Goal: Information Seeking & Learning: Learn about a topic

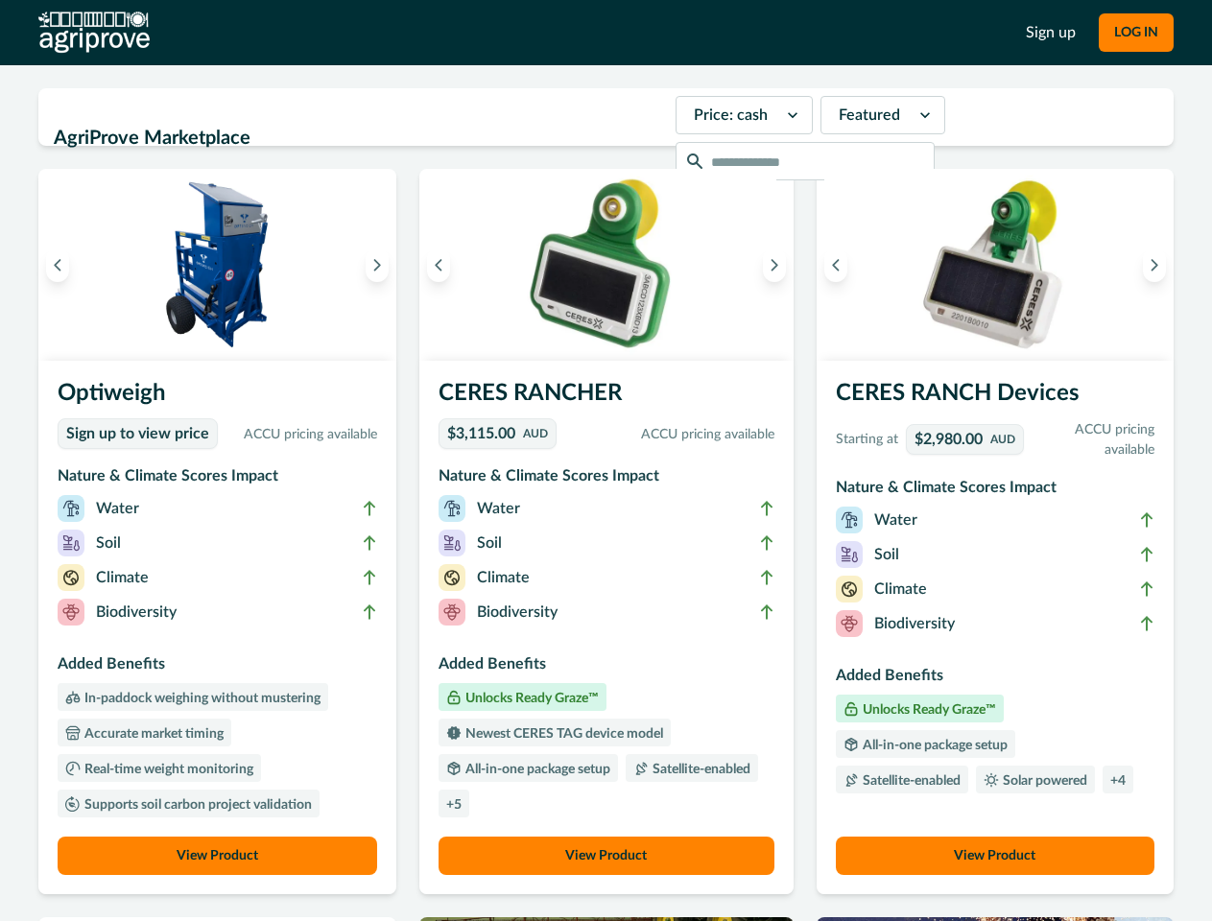
click at [1135, 33] on button "LOG IN" at bounding box center [1136, 32] width 75 height 38
click at [58, 265] on icon "Previous image" at bounding box center [57, 264] width 13 height 13
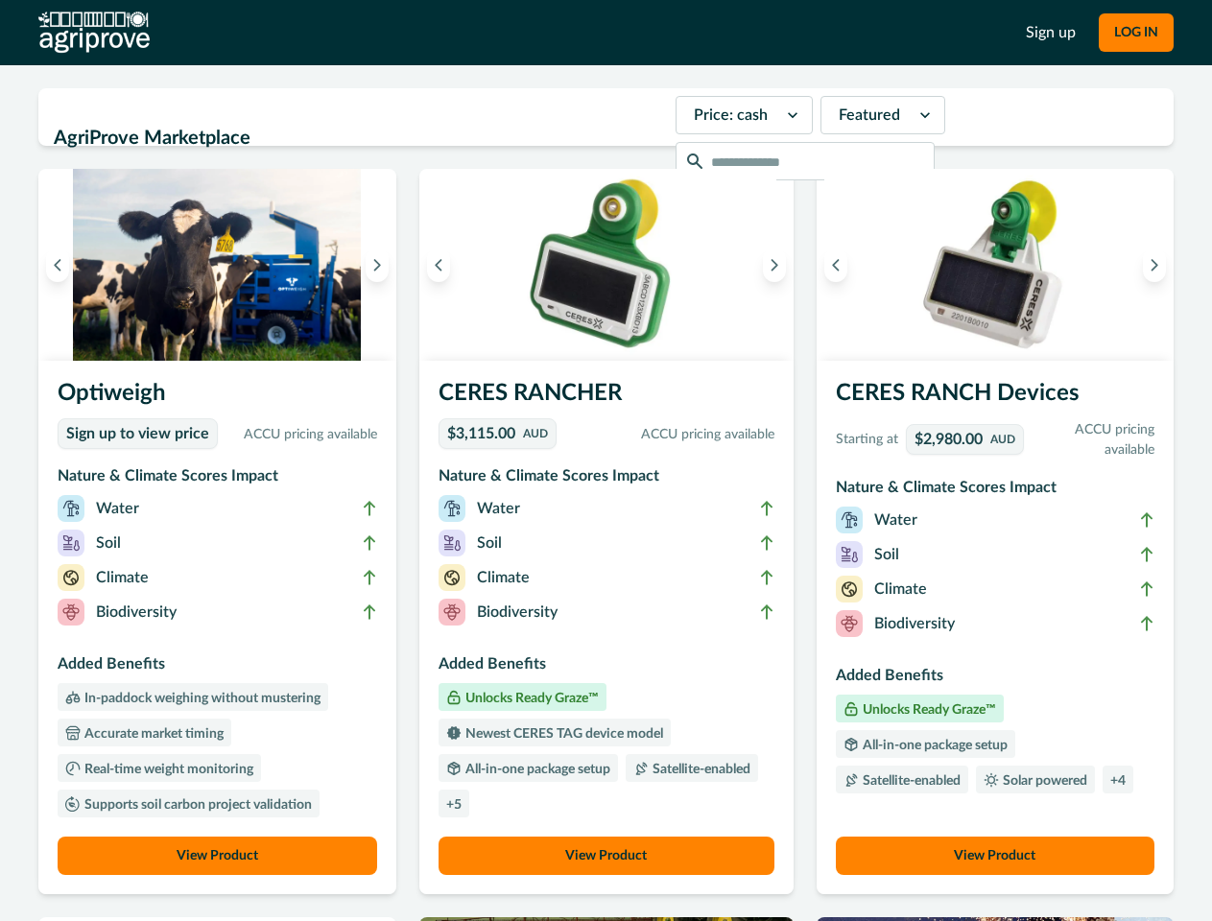
click at [382, 265] on icon "Next image" at bounding box center [376, 264] width 13 height 13
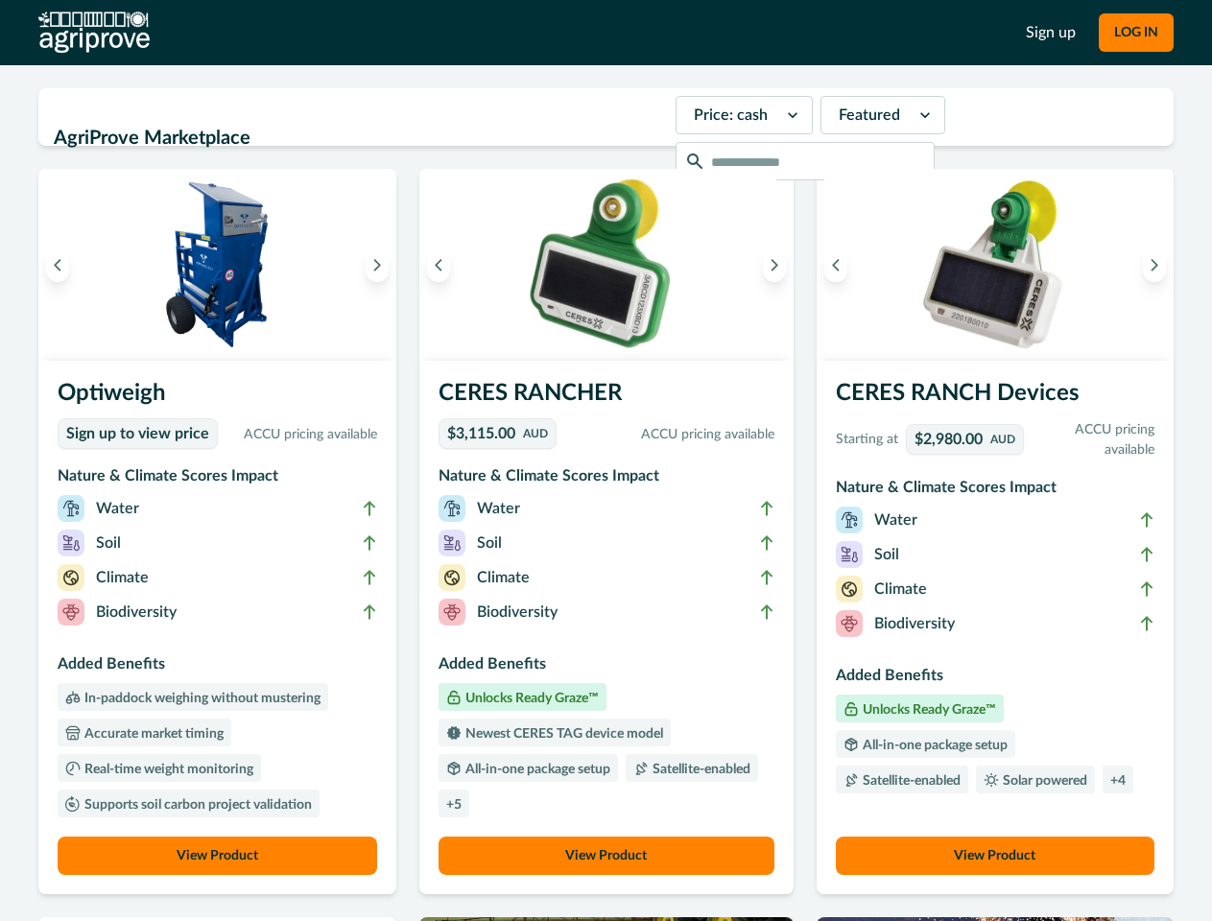
click at [220, 628] on li "Biodiversity" at bounding box center [218, 616] width 320 height 35
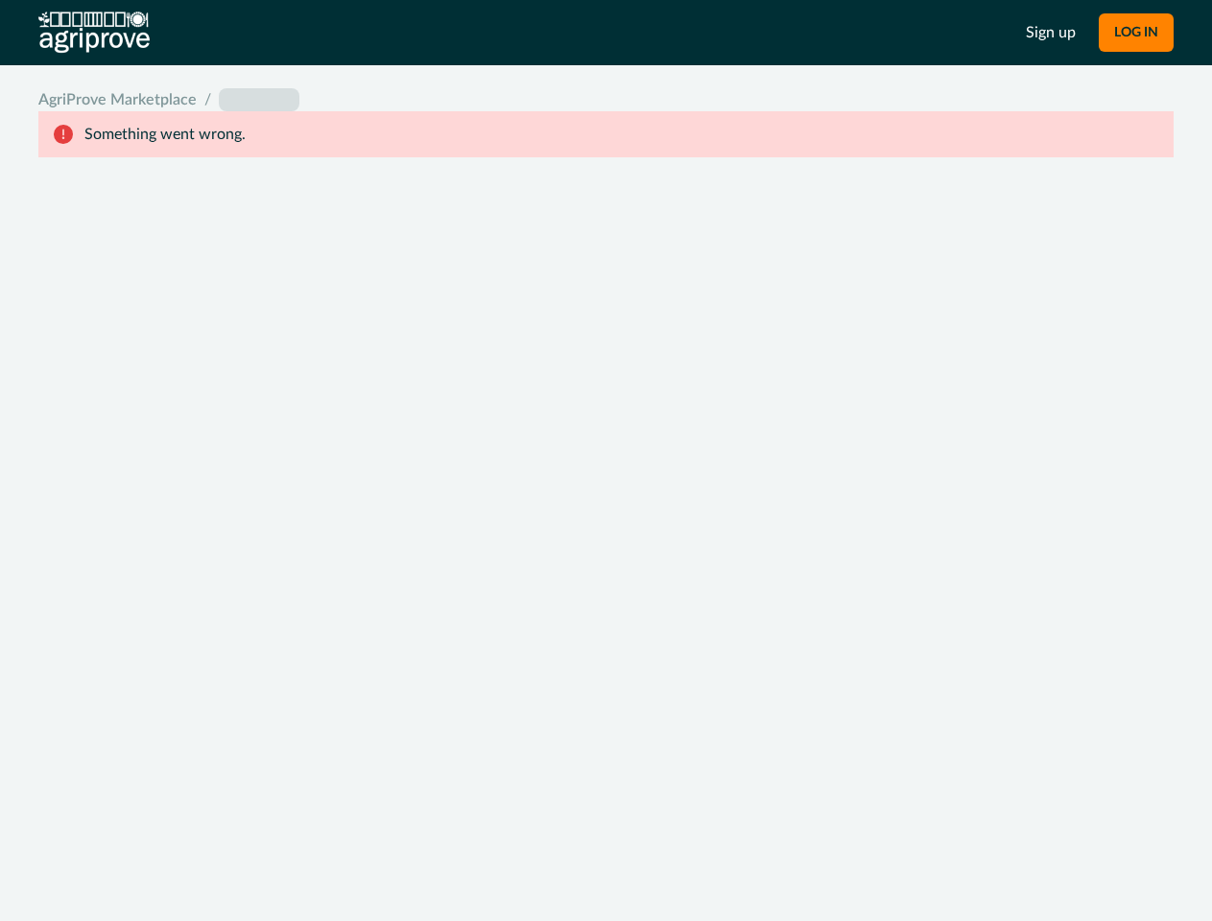
click at [220, 856] on div "System Error Something went wrong An unexpected error occurred. If this continu…" at bounding box center [606, 460] width 1212 height 921
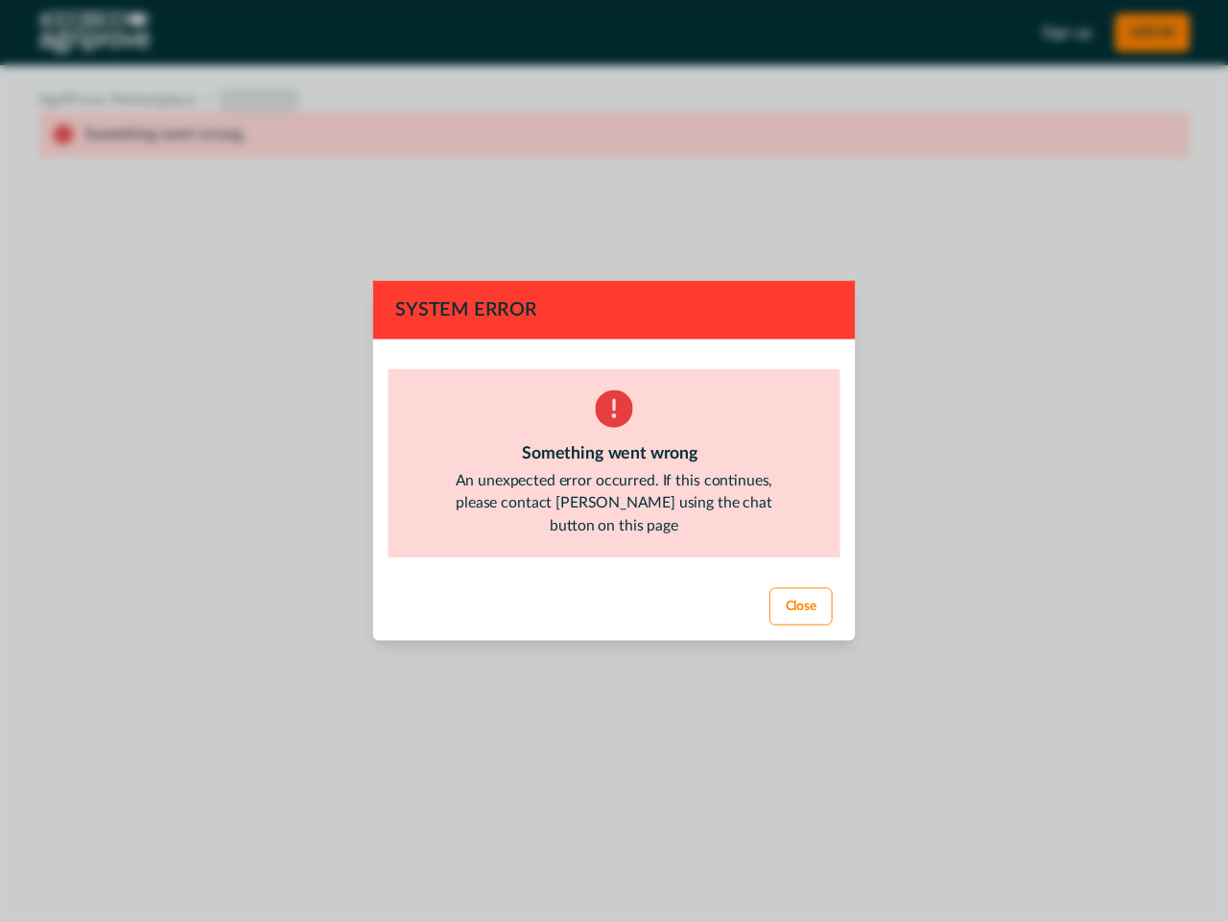
click at [443, 265] on div "System Error Something went wrong An unexpected error occurred. If this continu…" at bounding box center [614, 460] width 1228 height 921
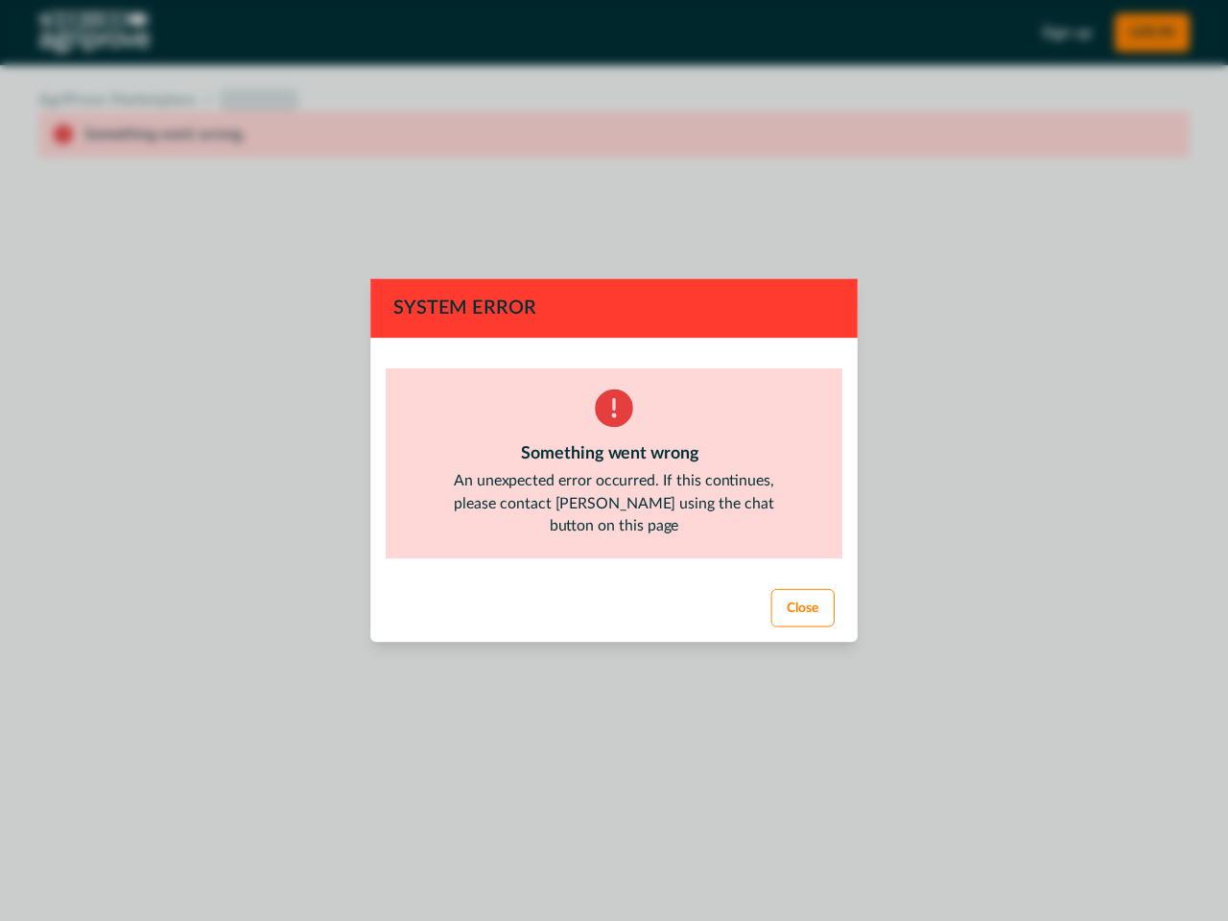
click at [769, 265] on div "System Error Something went wrong An unexpected error occurred. If this continu…" at bounding box center [614, 460] width 1228 height 921
click at [605, 628] on footer "Close" at bounding box center [613, 609] width 491 height 69
click at [605, 856] on div "System Error Something went wrong An unexpected error occurred. If this continu…" at bounding box center [614, 460] width 1228 height 921
click at [830, 265] on div "System Error Something went wrong An unexpected error occurred. If this continu…" at bounding box center [614, 460] width 1228 height 921
